Goal: Task Accomplishment & Management: Use online tool/utility

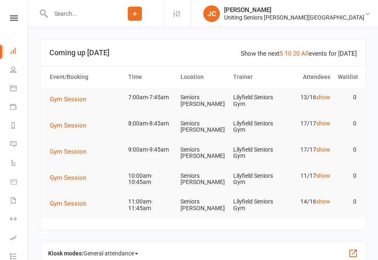
click at [74, 96] on span "Gym Session" at bounding box center [68, 98] width 37 height 7
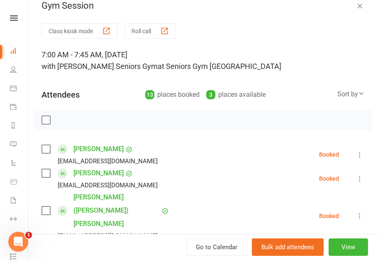
scroll to position [7, 0]
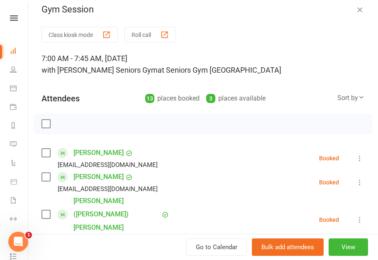
click at [107, 35] on div "button" at bounding box center [106, 34] width 9 height 9
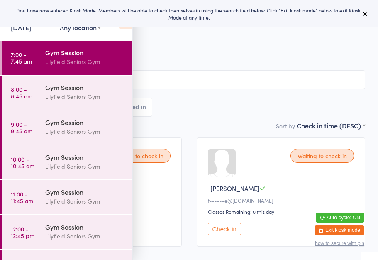
click at [370, 10] on button at bounding box center [365, 14] width 10 height 10
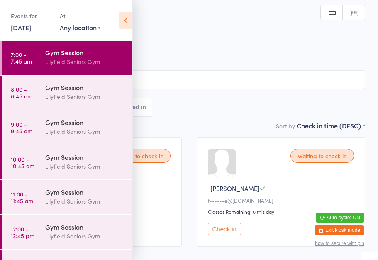
click at [123, 20] on icon at bounding box center [126, 20] width 13 height 17
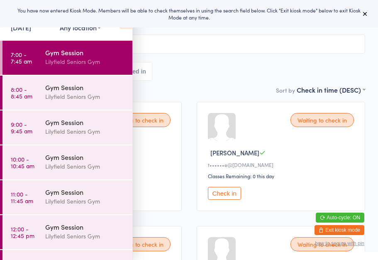
scroll to position [37, 0]
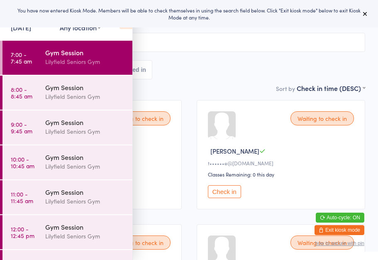
click at [256, 23] on div "You have now entered Kiosk Mode. Members will be able to check themselves in us…" at bounding box center [189, 13] width 378 height 27
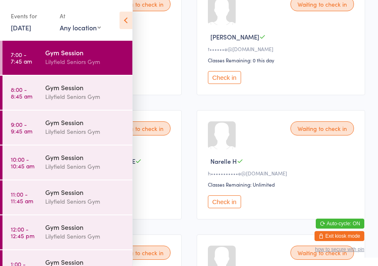
scroll to position [151, 0]
click at [126, 14] on icon at bounding box center [126, 20] width 13 height 17
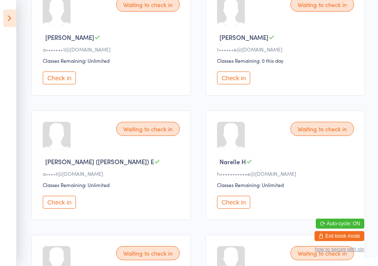
click at [240, 208] on button "Check in" at bounding box center [233, 201] width 33 height 13
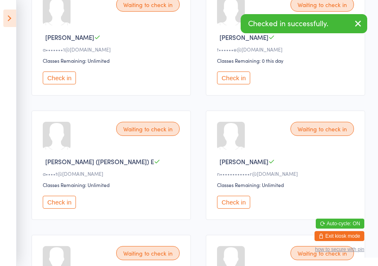
click at [237, 203] on button "Check in" at bounding box center [233, 201] width 33 height 13
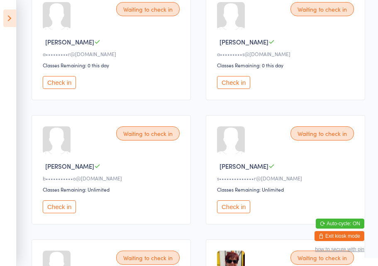
scroll to position [393, 0]
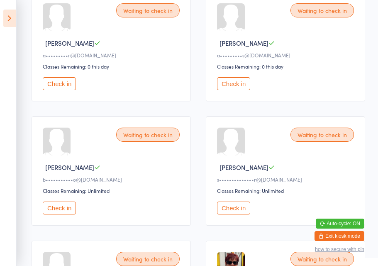
click at [239, 90] on button "Check in" at bounding box center [233, 83] width 33 height 13
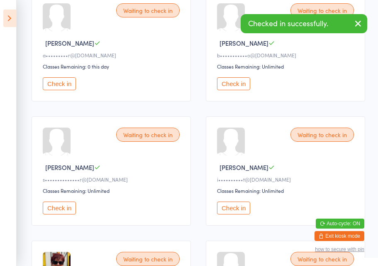
click at [356, 25] on icon "button" at bounding box center [358, 23] width 10 height 10
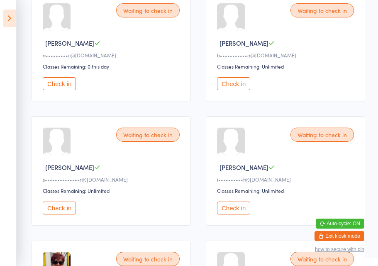
click at [58, 214] on button "Check in" at bounding box center [59, 207] width 33 height 13
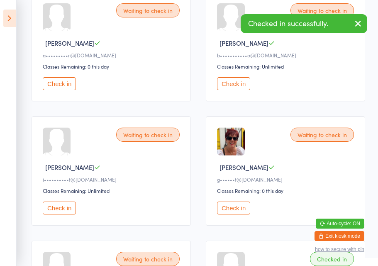
click at [61, 214] on button "Check in" at bounding box center [59, 207] width 33 height 13
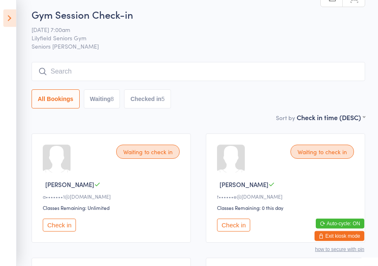
scroll to position [0, 0]
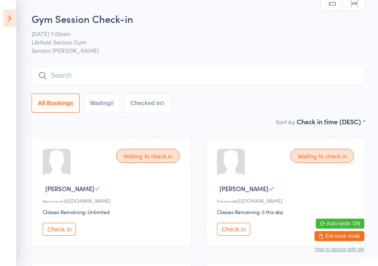
click at [62, 234] on button "Check in" at bounding box center [59, 228] width 33 height 13
click at [63, 232] on button "Check in" at bounding box center [59, 228] width 33 height 13
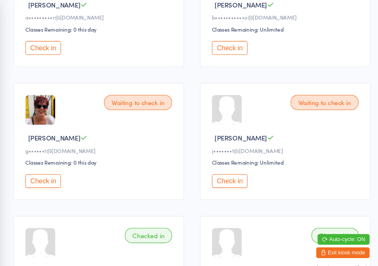
scroll to position [305, 0]
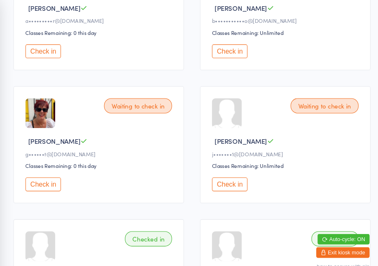
click at [222, 178] on button "Check in" at bounding box center [233, 172] width 33 height 13
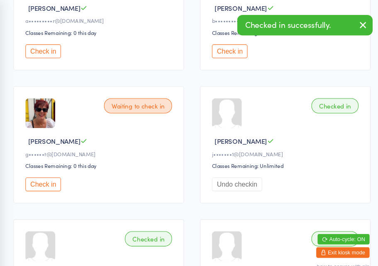
click at [353, 22] on icon "button" at bounding box center [358, 23] width 10 height 10
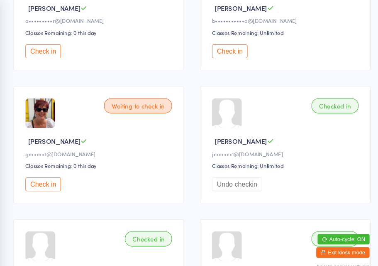
click at [43, 178] on button "Check in" at bounding box center [59, 172] width 33 height 13
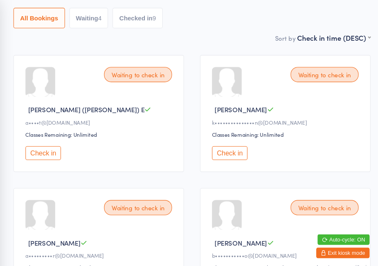
scroll to position [86, 0]
click at [217, 145] on button "Check in" at bounding box center [233, 143] width 33 height 13
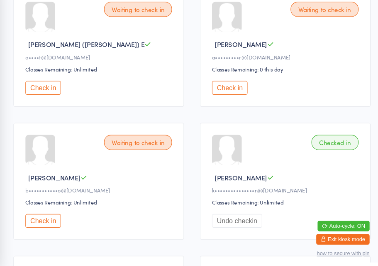
scroll to position [135, 0]
click at [44, 88] on button "Check in" at bounding box center [59, 94] width 33 height 13
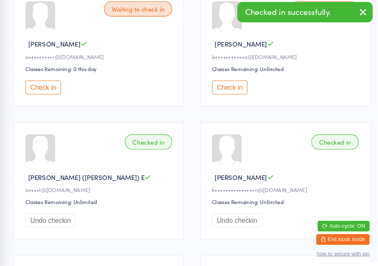
click at [217, 88] on button "Check in" at bounding box center [233, 94] width 33 height 13
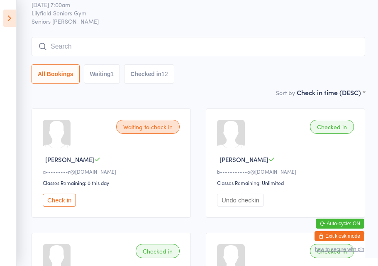
scroll to position [29, 0]
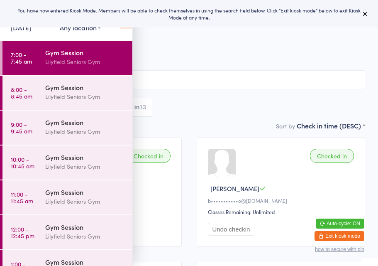
click at [362, 17] on icon at bounding box center [365, 13] width 7 height 7
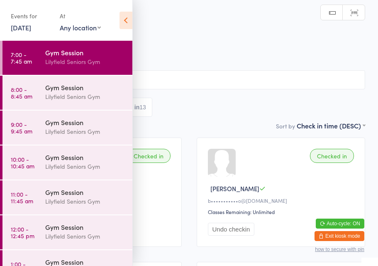
click at [87, 93] on div "Lilyfield Seniors Gym" at bounding box center [85, 97] width 80 height 10
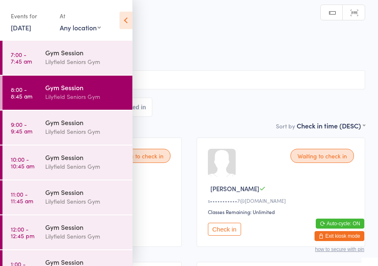
click at [127, 18] on icon at bounding box center [126, 20] width 13 height 17
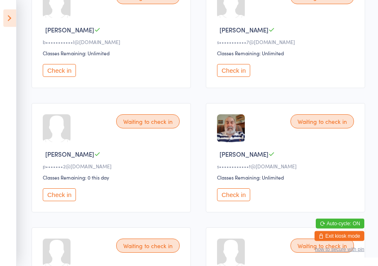
scroll to position [159, 0]
click at [233, 198] on button "Check in" at bounding box center [233, 194] width 33 height 13
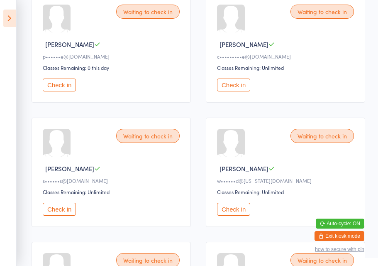
scroll to position [397, 0]
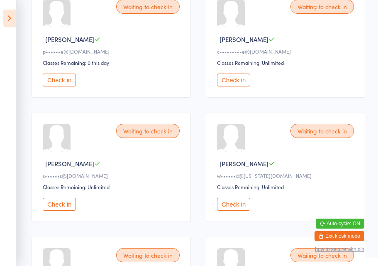
click at [232, 210] on button "Check in" at bounding box center [233, 204] width 33 height 13
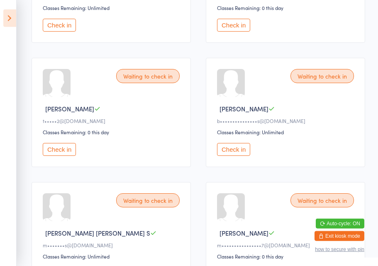
scroll to position [576, 0]
click at [232, 155] on button "Check in" at bounding box center [233, 148] width 33 height 13
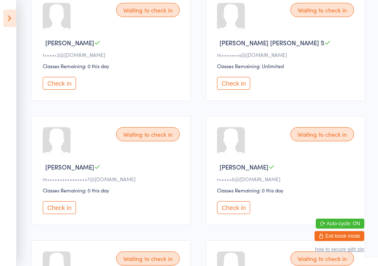
scroll to position [646, 0]
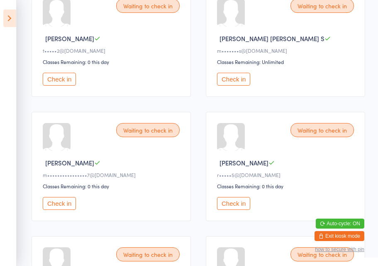
click at [53, 210] on button "Check in" at bounding box center [59, 203] width 33 height 13
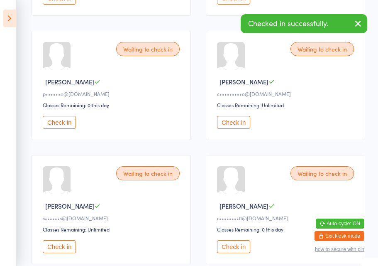
scroll to position [354, 0]
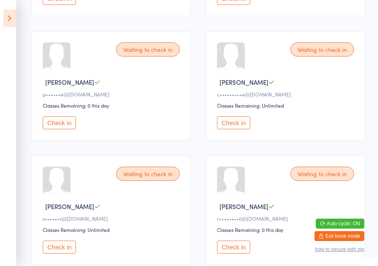
click at [59, 129] on button "Check in" at bounding box center [59, 122] width 33 height 13
click at [325, 181] on div "Waiting to check in" at bounding box center [322, 173] width 63 height 14
click at [312, 181] on div "Waiting to check in" at bounding box center [322, 173] width 63 height 14
click at [315, 181] on div "Waiting to check in" at bounding box center [322, 173] width 63 height 14
click at [149, 181] on div "Waiting to check in" at bounding box center [147, 173] width 63 height 14
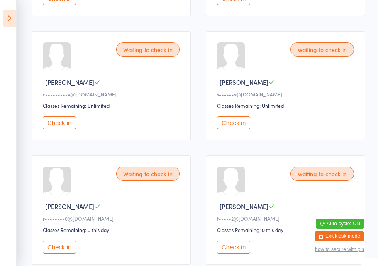
click at [237, 253] on button "Check in" at bounding box center [233, 246] width 33 height 13
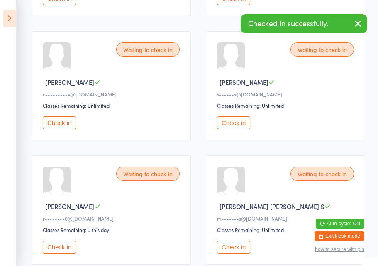
click at [66, 253] on button "Check in" at bounding box center [59, 246] width 33 height 13
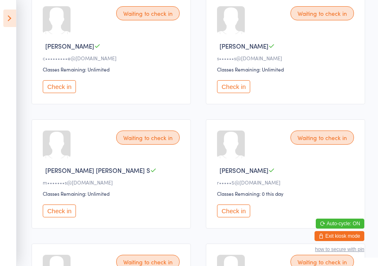
scroll to position [391, 0]
click at [59, 217] on button "Check in" at bounding box center [59, 210] width 33 height 13
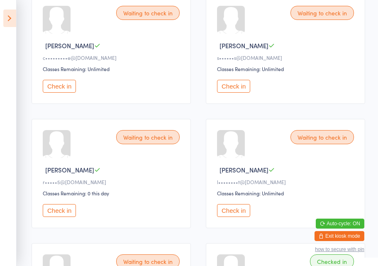
click at [237, 217] on button "Check in" at bounding box center [233, 210] width 33 height 13
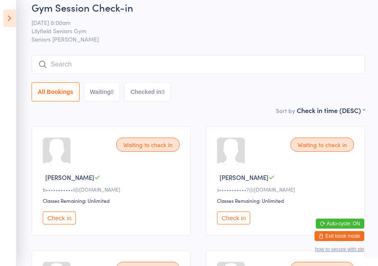
scroll to position [0, 0]
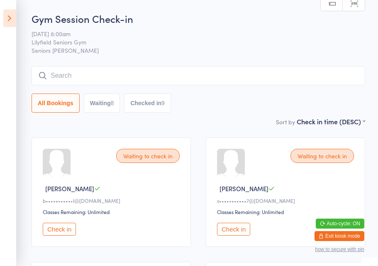
click at [237, 232] on button "Check in" at bounding box center [233, 228] width 33 height 13
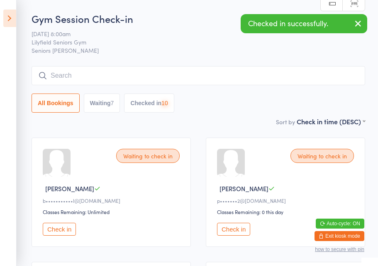
click at [66, 230] on button "Check in" at bounding box center [59, 228] width 33 height 13
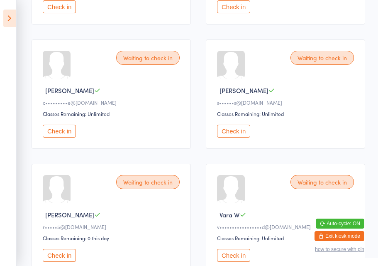
scroll to position [222, 0]
click at [237, 137] on button "Check in" at bounding box center [233, 130] width 33 height 13
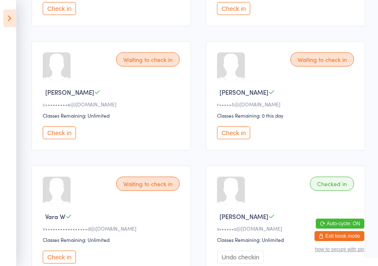
scroll to position [222, 0]
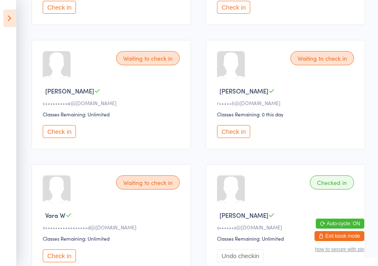
click at [63, 138] on button "Check in" at bounding box center [59, 131] width 33 height 13
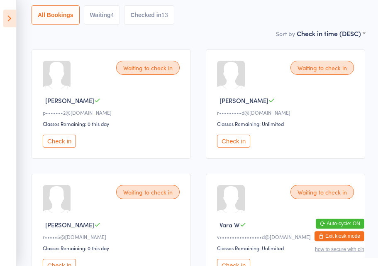
scroll to position [88, 0]
click at [63, 147] on button "Check in" at bounding box center [59, 140] width 33 height 13
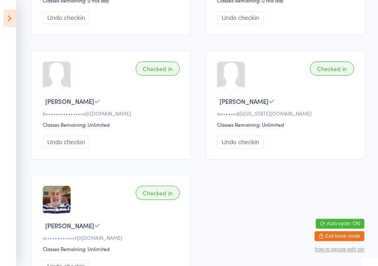
scroll to position [1056, 0]
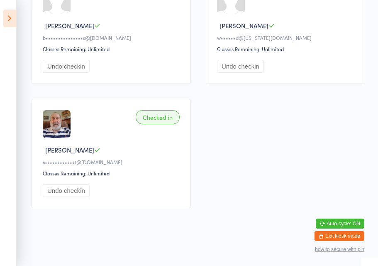
click at [9, 19] on icon at bounding box center [9, 18] width 13 height 17
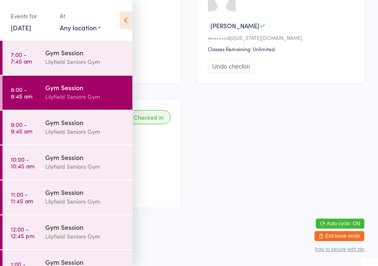
click at [76, 126] on div "Gym Session" at bounding box center [85, 121] width 80 height 9
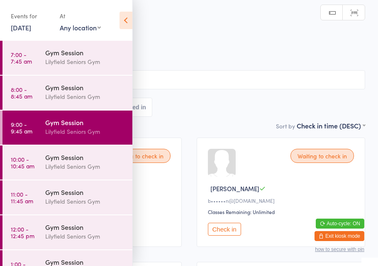
click at [204, 121] on div "Gym Session Check-in 17 Sep 9:00am Lilyfield Seniors Gym Seniors Gym Lilyfield …" at bounding box center [189, 71] width 352 height 100
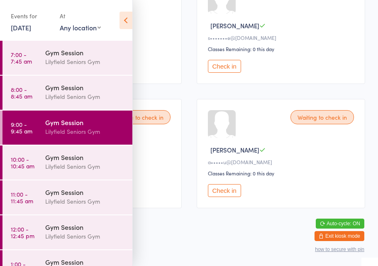
scroll to position [930, 0]
click at [127, 24] on icon at bounding box center [126, 20] width 13 height 17
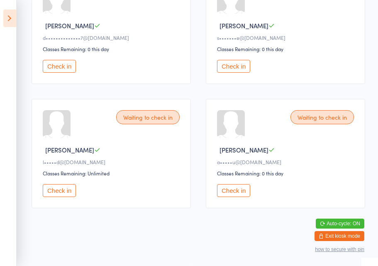
click at [67, 191] on button "Check in" at bounding box center [59, 190] width 33 height 13
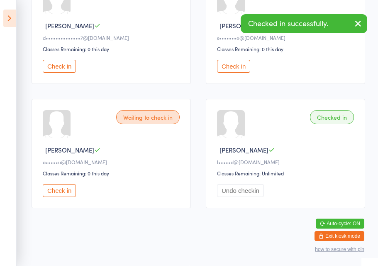
click at [360, 26] on icon "button" at bounding box center [358, 23] width 10 height 10
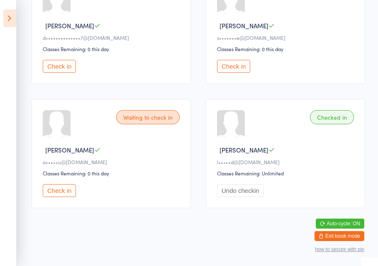
click at [9, 18] on icon at bounding box center [9, 18] width 13 height 17
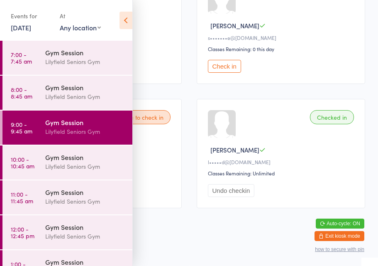
click at [125, 18] on icon at bounding box center [126, 20] width 13 height 17
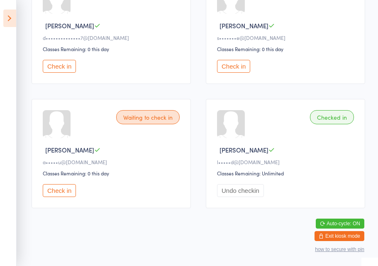
click at [65, 188] on button "Check in" at bounding box center [59, 190] width 33 height 13
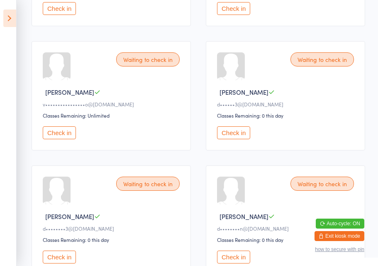
scroll to position [221, 0]
click at [241, 139] on button "Check in" at bounding box center [233, 132] width 33 height 13
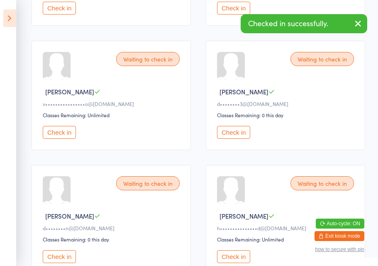
click at [240, 139] on button "Check in" at bounding box center [233, 132] width 33 height 13
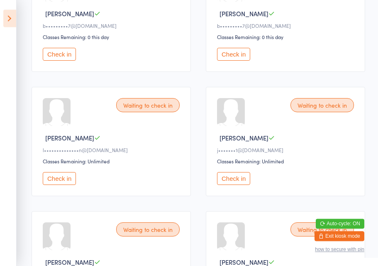
scroll to position [547, 0]
click at [61, 185] on button "Check in" at bounding box center [59, 178] width 33 height 13
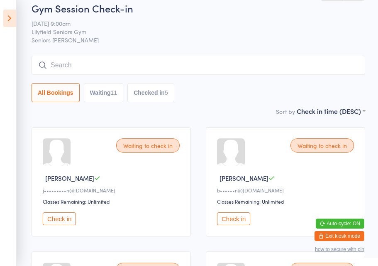
scroll to position [0, 0]
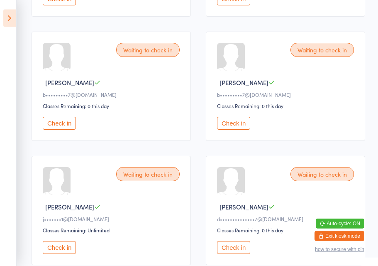
click at [57, 129] on button "Check in" at bounding box center [59, 123] width 33 height 13
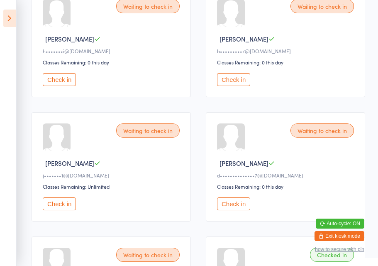
scroll to position [393, 0]
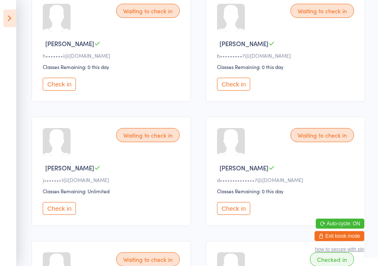
click at [233, 90] on button "Check in" at bounding box center [233, 84] width 33 height 13
click at [63, 215] on button "Check in" at bounding box center [59, 208] width 33 height 13
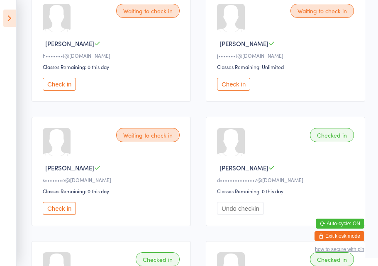
click at [62, 90] on button "Check in" at bounding box center [59, 84] width 33 height 13
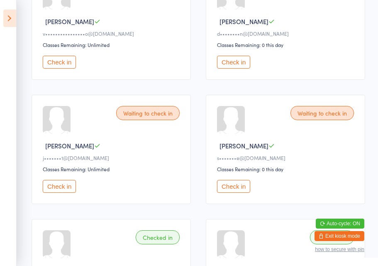
scroll to position [312, 0]
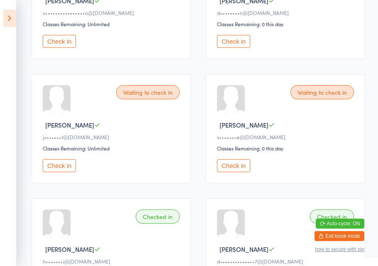
click at [166, 152] on div "Waiting to check in Jill Q j•••••••1@gmail.com Classes Remaining: Unlimited Che…" at bounding box center [111, 128] width 159 height 109
click at [228, 172] on button "Check in" at bounding box center [233, 165] width 33 height 13
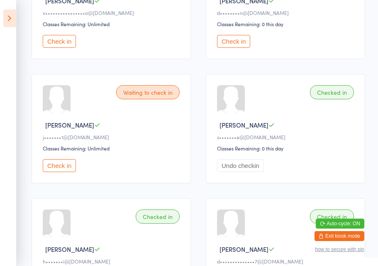
click at [241, 48] on button "Check in" at bounding box center [233, 41] width 33 height 13
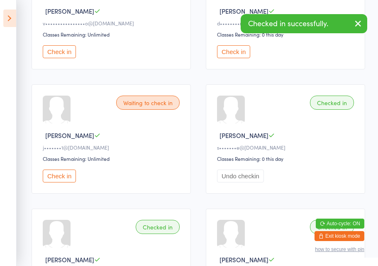
scroll to position [289, 0]
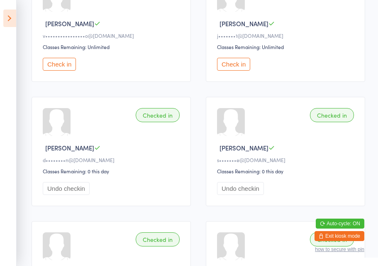
click at [233, 69] on button "Check in" at bounding box center [233, 64] width 33 height 13
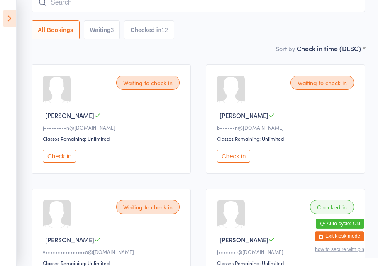
scroll to position [73, 0]
click at [239, 162] on button "Check in" at bounding box center [233, 155] width 33 height 13
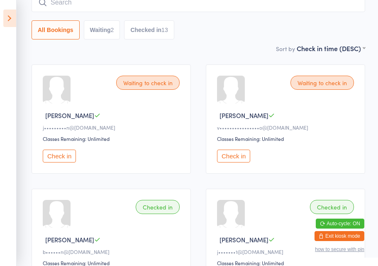
click at [7, 22] on icon at bounding box center [9, 18] width 13 height 17
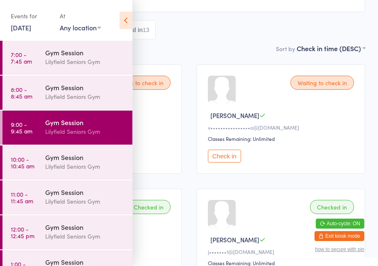
click at [95, 153] on div "Gym Session" at bounding box center [85, 156] width 80 height 9
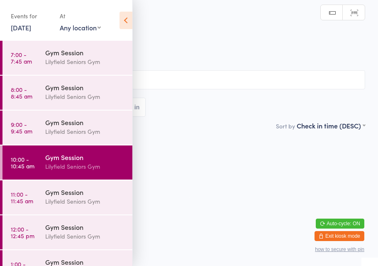
click at [124, 22] on icon at bounding box center [126, 20] width 13 height 17
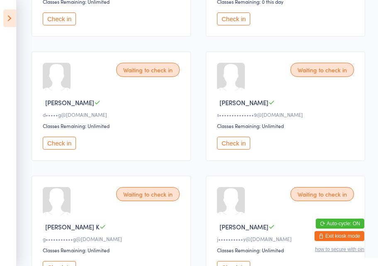
scroll to position [334, 0]
click at [59, 149] on button "Check in" at bounding box center [59, 142] width 33 height 13
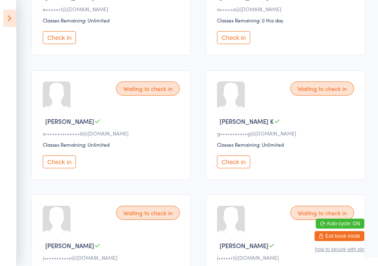
scroll to position [315, 0]
click at [45, 158] on div "Waiting to check in Sandra F s••••••••••••••9@gmail.com Classes Remaining: Unli…" at bounding box center [111, 125] width 159 height 109
click at [59, 168] on button "Check in" at bounding box center [59, 162] width 33 height 13
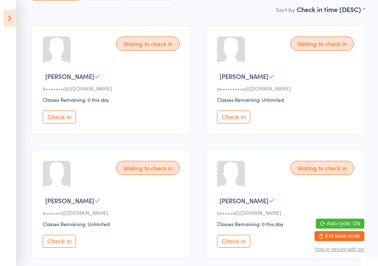
scroll to position [130, 0]
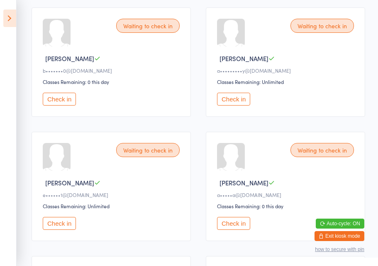
click at [61, 102] on button "Check in" at bounding box center [59, 99] width 33 height 13
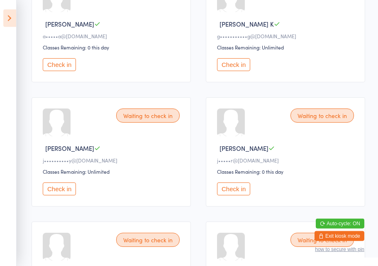
click at [241, 71] on button "Check in" at bounding box center [233, 64] width 33 height 13
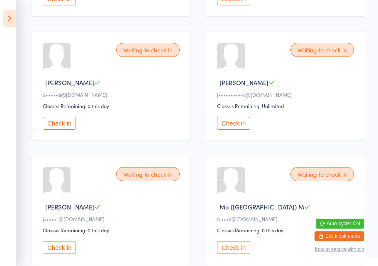
scroll to position [230, 0]
click at [237, 129] on button "Check in" at bounding box center [233, 123] width 33 height 13
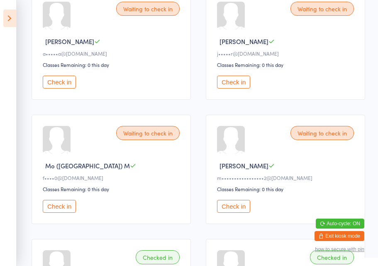
scroll to position [271, 0]
click at [62, 212] on button "Check in" at bounding box center [59, 205] width 33 height 13
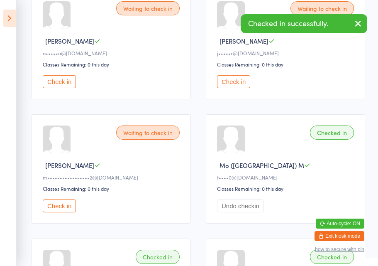
click at [61, 212] on button "Check in" at bounding box center [59, 205] width 33 height 13
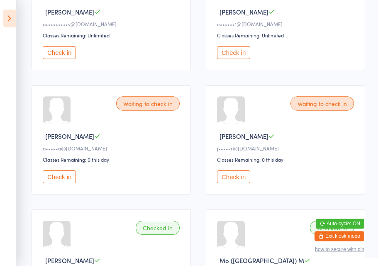
scroll to position [176, 0]
click at [60, 182] on button "Check in" at bounding box center [59, 176] width 33 height 13
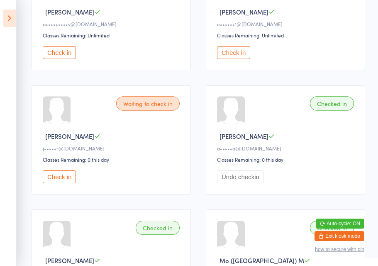
click at [11, 19] on icon at bounding box center [9, 18] width 13 height 17
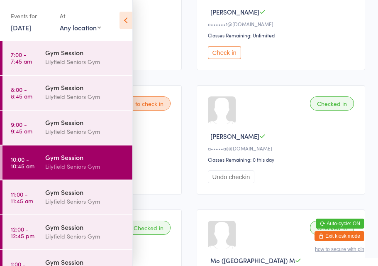
click at [63, 190] on div "Gym Session" at bounding box center [85, 191] width 80 height 9
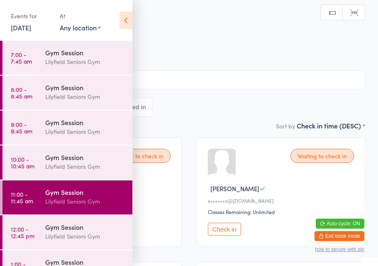
click at [126, 21] on icon at bounding box center [126, 20] width 13 height 17
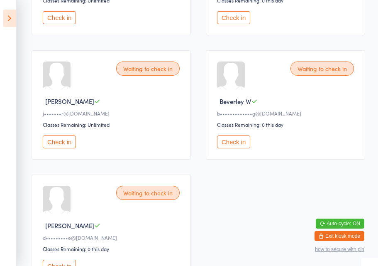
scroll to position [832, 0]
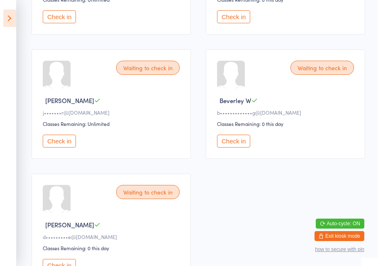
click at [240, 147] on button "Check in" at bounding box center [233, 140] width 33 height 13
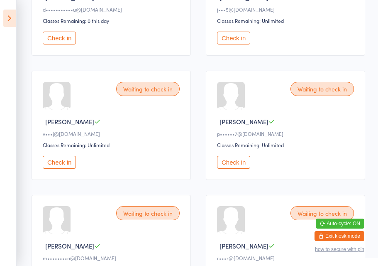
scroll to position [328, 0]
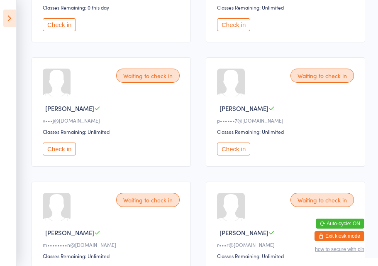
click at [235, 155] on button "Check in" at bounding box center [233, 148] width 33 height 13
click at [237, 155] on button "Check in" at bounding box center [233, 148] width 33 height 13
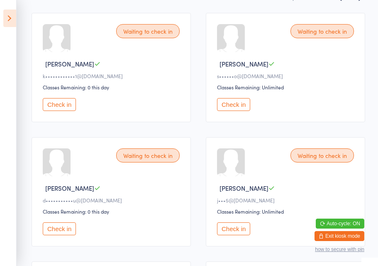
scroll to position [123, 0]
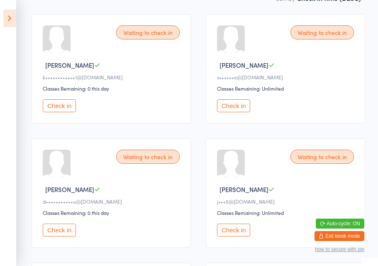
click at [240, 236] on button "Check in" at bounding box center [233, 229] width 33 height 13
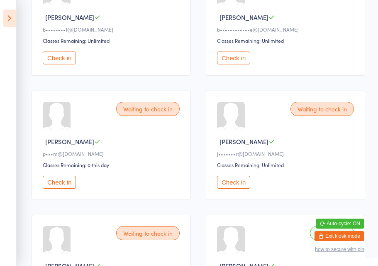
scroll to position [544, 0]
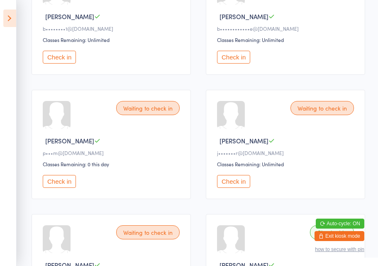
click at [65, 188] on button "Check in" at bounding box center [59, 181] width 33 height 13
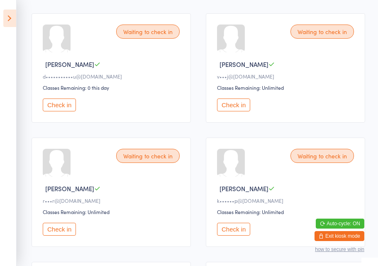
scroll to position [248, 0]
click at [63, 236] on button "Check in" at bounding box center [59, 229] width 33 height 13
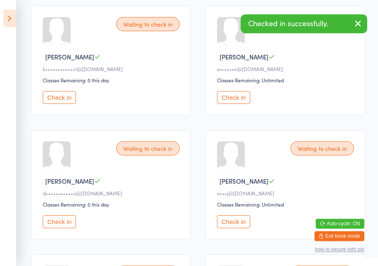
scroll to position [132, 0]
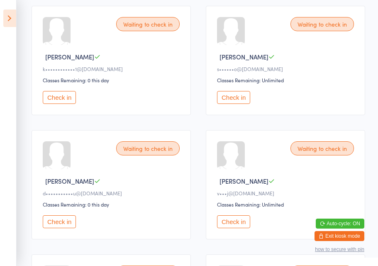
click at [55, 228] on button "Check in" at bounding box center [59, 221] width 33 height 13
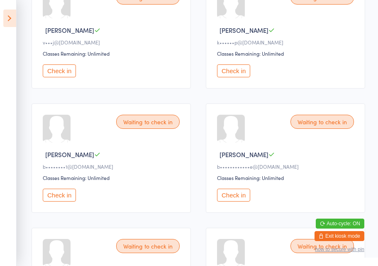
scroll to position [283, 0]
click at [237, 201] on button "Check in" at bounding box center [233, 194] width 33 height 13
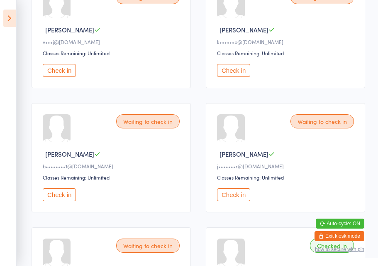
scroll to position [283, 0]
click at [57, 200] on button "Check in" at bounding box center [59, 194] width 33 height 13
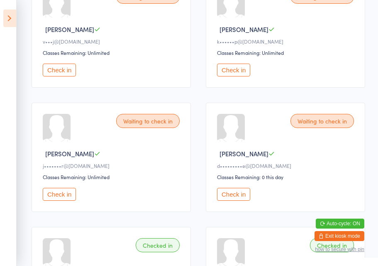
click at [66, 200] on button "Check in" at bounding box center [59, 194] width 33 height 13
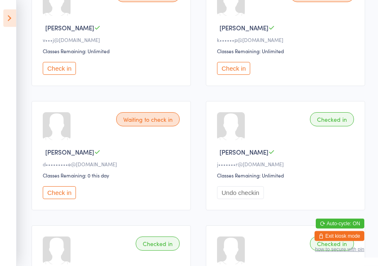
scroll to position [285, 0]
click at [56, 198] on button "Check in" at bounding box center [59, 192] width 33 height 13
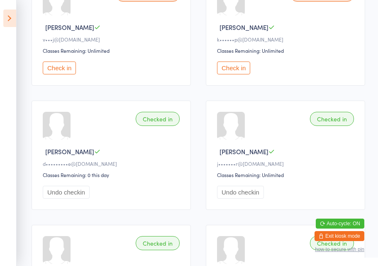
click at [238, 74] on button "Check in" at bounding box center [233, 67] width 33 height 13
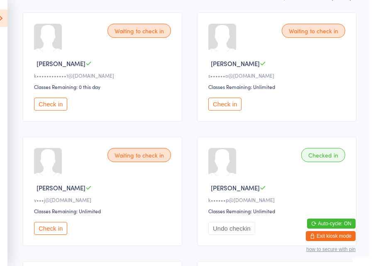
scroll to position [0, 0]
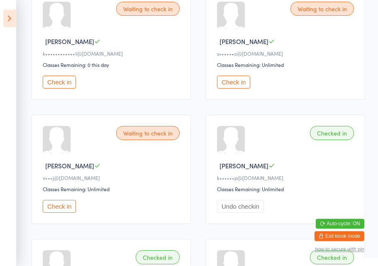
click at [240, 88] on button "Check in" at bounding box center [233, 82] width 33 height 13
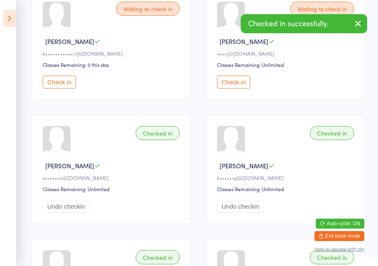
click at [238, 88] on button "Check in" at bounding box center [233, 82] width 33 height 13
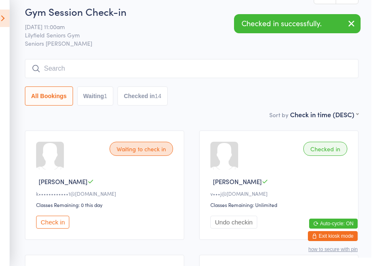
scroll to position [0, 0]
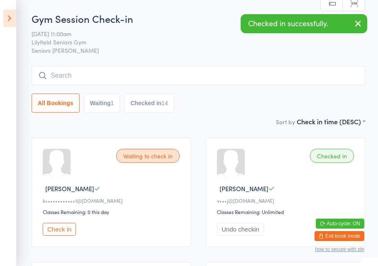
click at [13, 16] on icon at bounding box center [9, 18] width 13 height 17
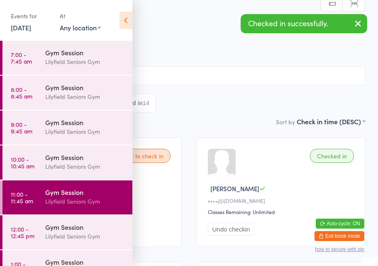
click at [129, 20] on icon at bounding box center [126, 20] width 13 height 17
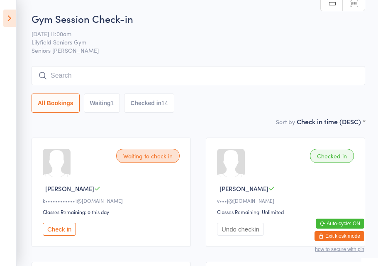
click at [10, 17] on icon at bounding box center [9, 18] width 13 height 17
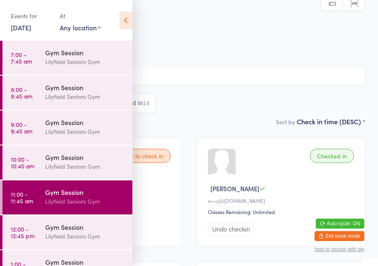
click at [85, 165] on div "Lilyfield Seniors Gym" at bounding box center [85, 166] width 80 height 10
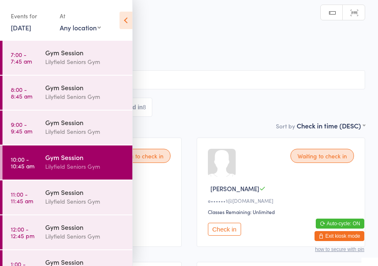
click at [131, 15] on icon at bounding box center [126, 20] width 13 height 17
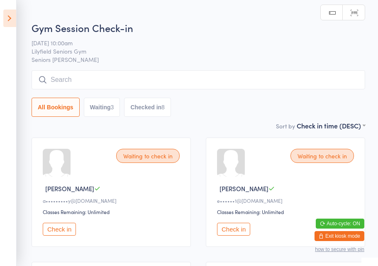
click at [117, 110] on button "Waiting 3" at bounding box center [102, 107] width 37 height 19
select select "0"
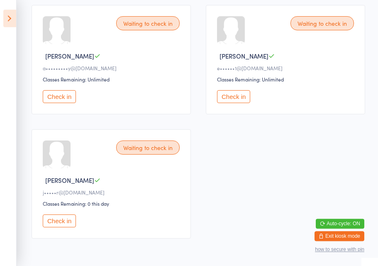
click at [234, 103] on button "Check in" at bounding box center [233, 96] width 33 height 13
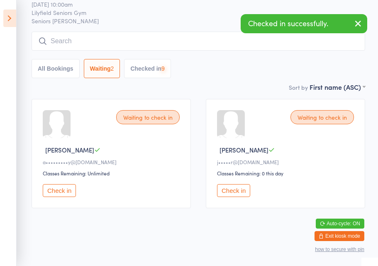
scroll to position [49, 0]
click at [244, 184] on button "Check in" at bounding box center [233, 190] width 33 height 13
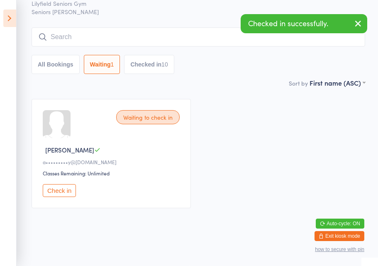
click at [61, 188] on button "Check in" at bounding box center [59, 190] width 33 height 13
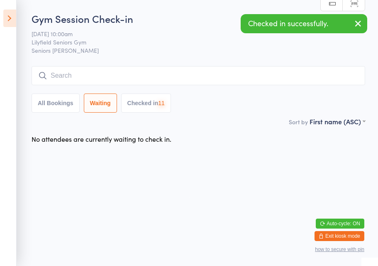
click at [3, 21] on icon at bounding box center [9, 18] width 13 height 17
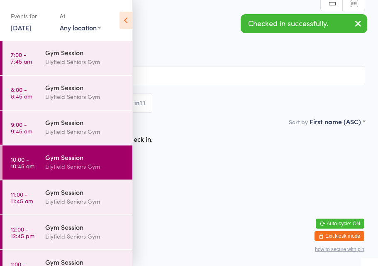
click at [90, 124] on div "Gym Session" at bounding box center [85, 121] width 80 height 9
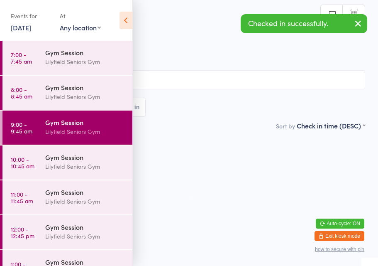
click at [127, 23] on icon at bounding box center [126, 20] width 13 height 17
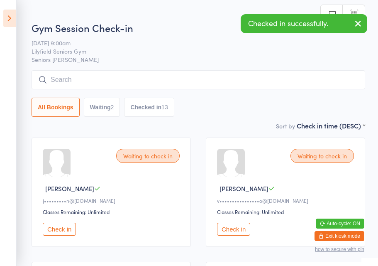
click at [103, 106] on button "Waiting 2" at bounding box center [102, 107] width 37 height 19
select select "0"
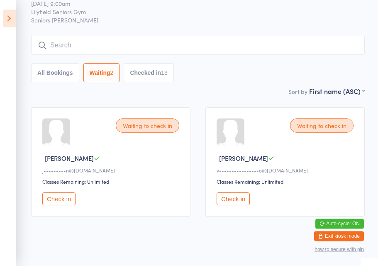
scroll to position [28, 0]
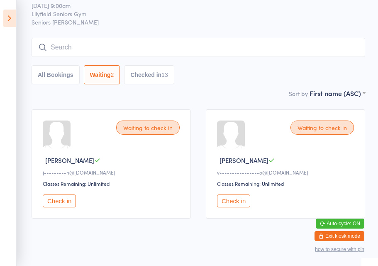
click at [4, 22] on icon at bounding box center [9, 18] width 13 height 17
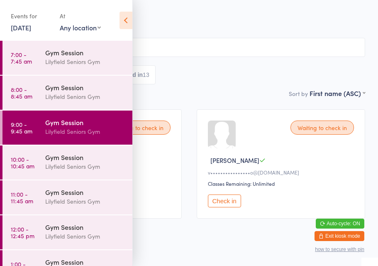
click at [77, 101] on div "Lilyfield Seniors Gym" at bounding box center [85, 97] width 80 height 10
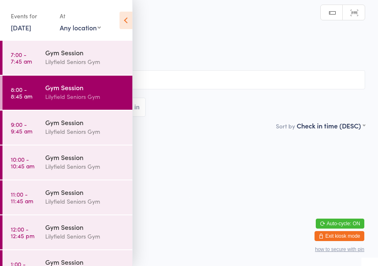
click at [127, 17] on icon at bounding box center [126, 20] width 13 height 17
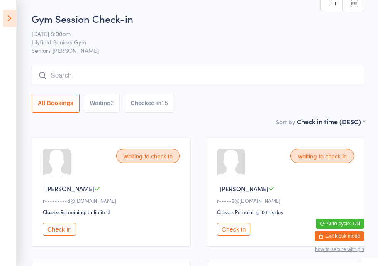
click at [10, 21] on icon at bounding box center [9, 18] width 13 height 17
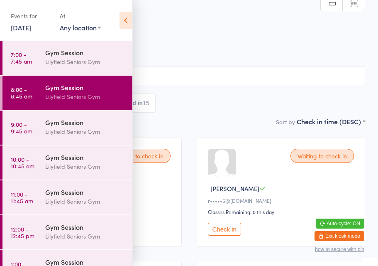
click at [76, 69] on div "Gym Session Lilyfield Seniors Gym" at bounding box center [88, 57] width 87 height 33
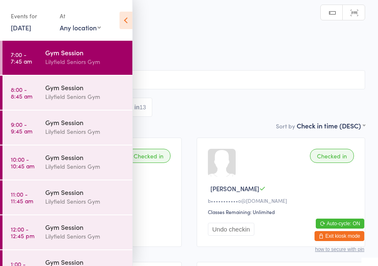
click at [132, 27] on icon at bounding box center [126, 20] width 13 height 17
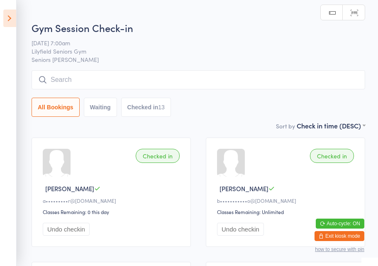
click at [8, 21] on icon at bounding box center [9, 18] width 13 height 17
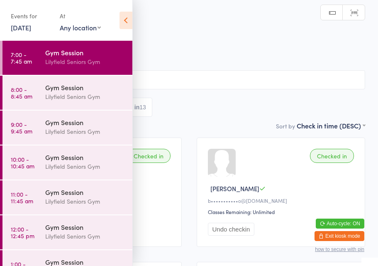
click at [83, 99] on div "Lilyfield Seniors Gym" at bounding box center [85, 97] width 80 height 10
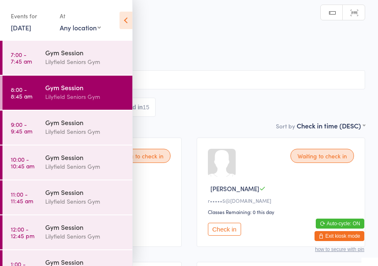
click at [128, 28] on icon at bounding box center [126, 20] width 13 height 17
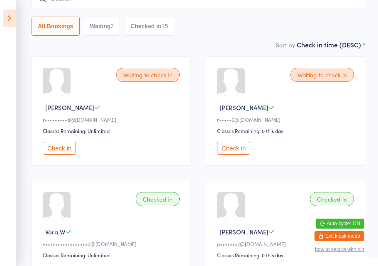
scroll to position [105, 0]
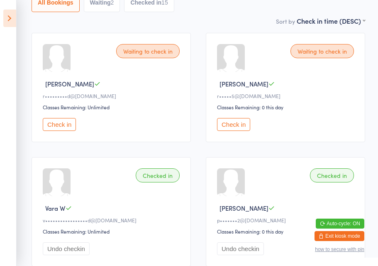
click at [149, 127] on div "Check in" at bounding box center [112, 124] width 139 height 13
click at [159, 129] on div "Check in" at bounding box center [112, 124] width 139 height 13
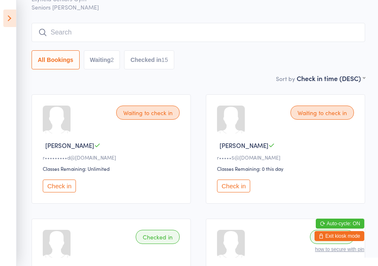
scroll to position [0, 0]
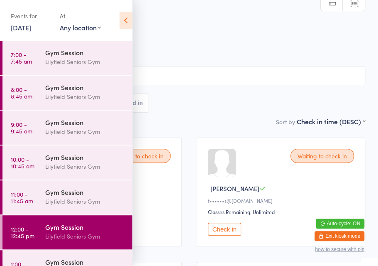
click at [125, 19] on icon at bounding box center [126, 20] width 13 height 17
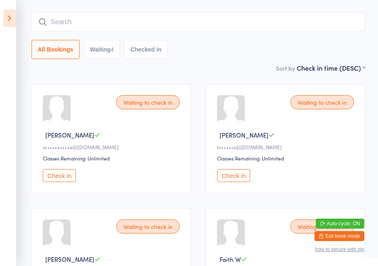
scroll to position [59, 0]
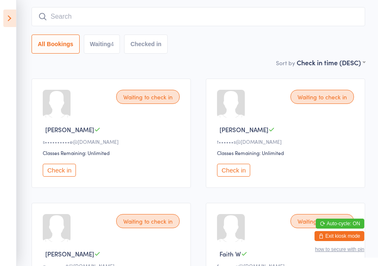
click at [244, 173] on button "Check in" at bounding box center [233, 170] width 33 height 13
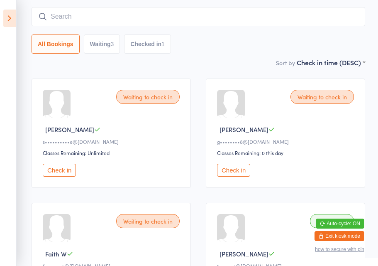
click at [239, 172] on button "Check in" at bounding box center [233, 170] width 33 height 13
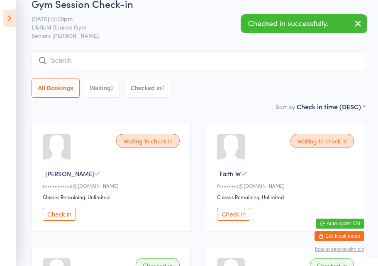
scroll to position [0, 0]
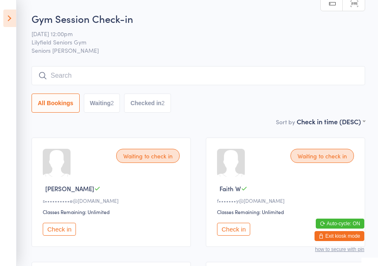
click at [236, 234] on button "Check in" at bounding box center [233, 228] width 33 height 13
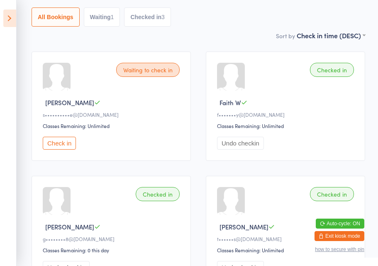
scroll to position [154, 0]
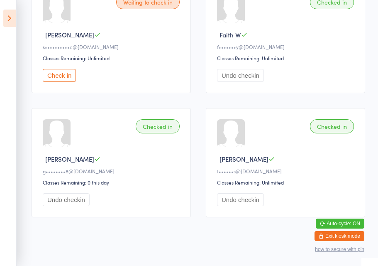
click at [48, 81] on button "Check in" at bounding box center [59, 75] width 33 height 13
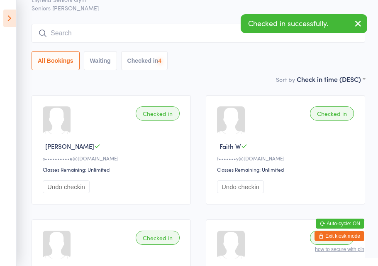
scroll to position [0, 0]
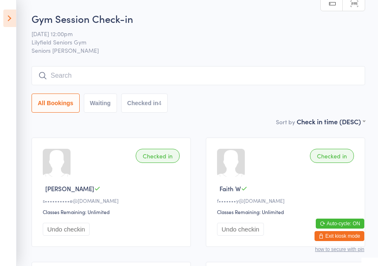
click at [162, 156] on div "Checked in" at bounding box center [158, 156] width 44 height 14
click at [160, 160] on div "Checked in" at bounding box center [158, 156] width 44 height 14
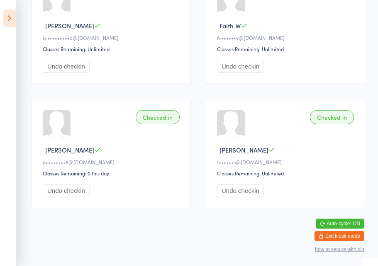
scroll to position [176, 0]
